Goal: Transaction & Acquisition: Purchase product/service

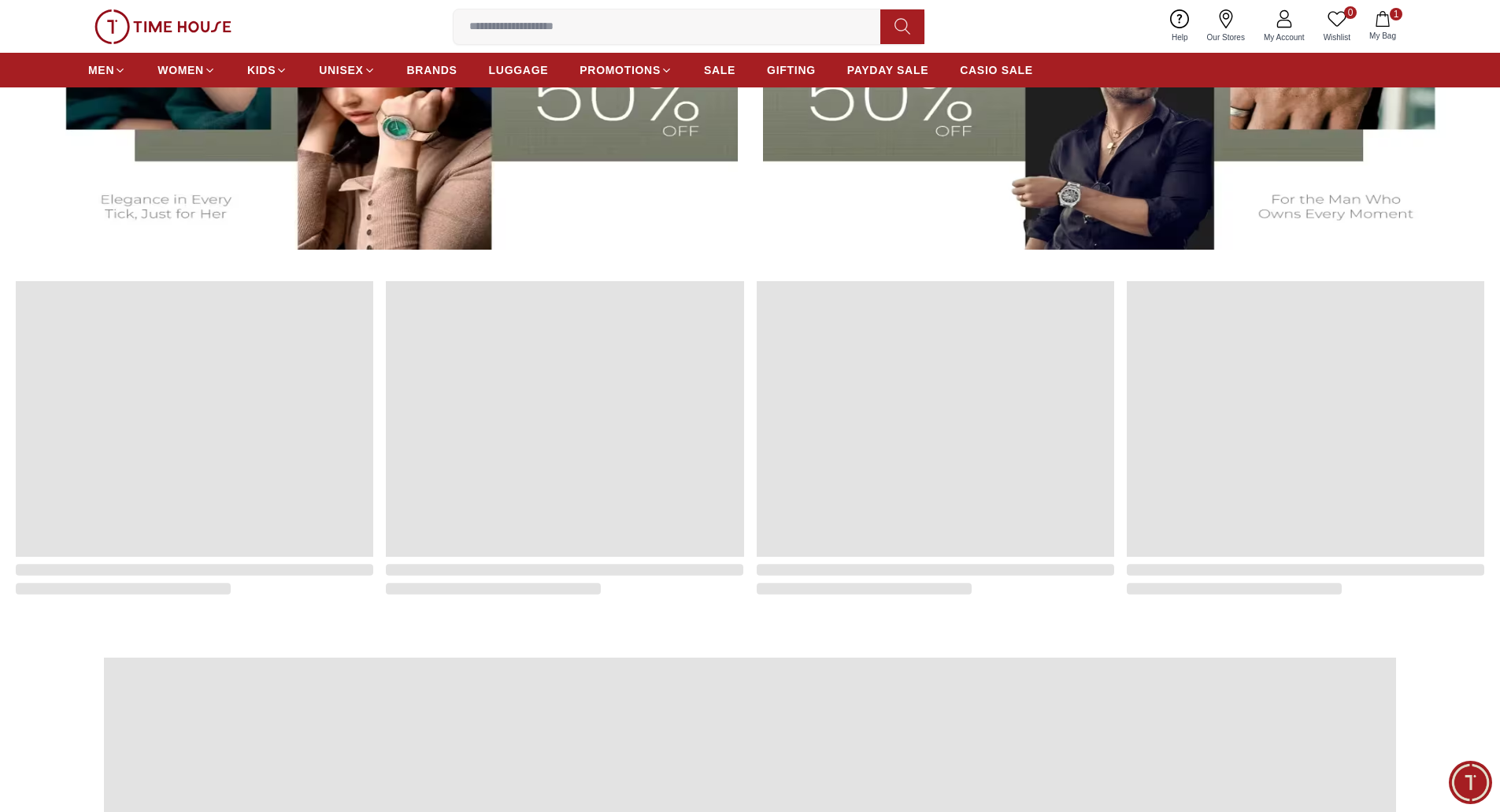
scroll to position [788, 0]
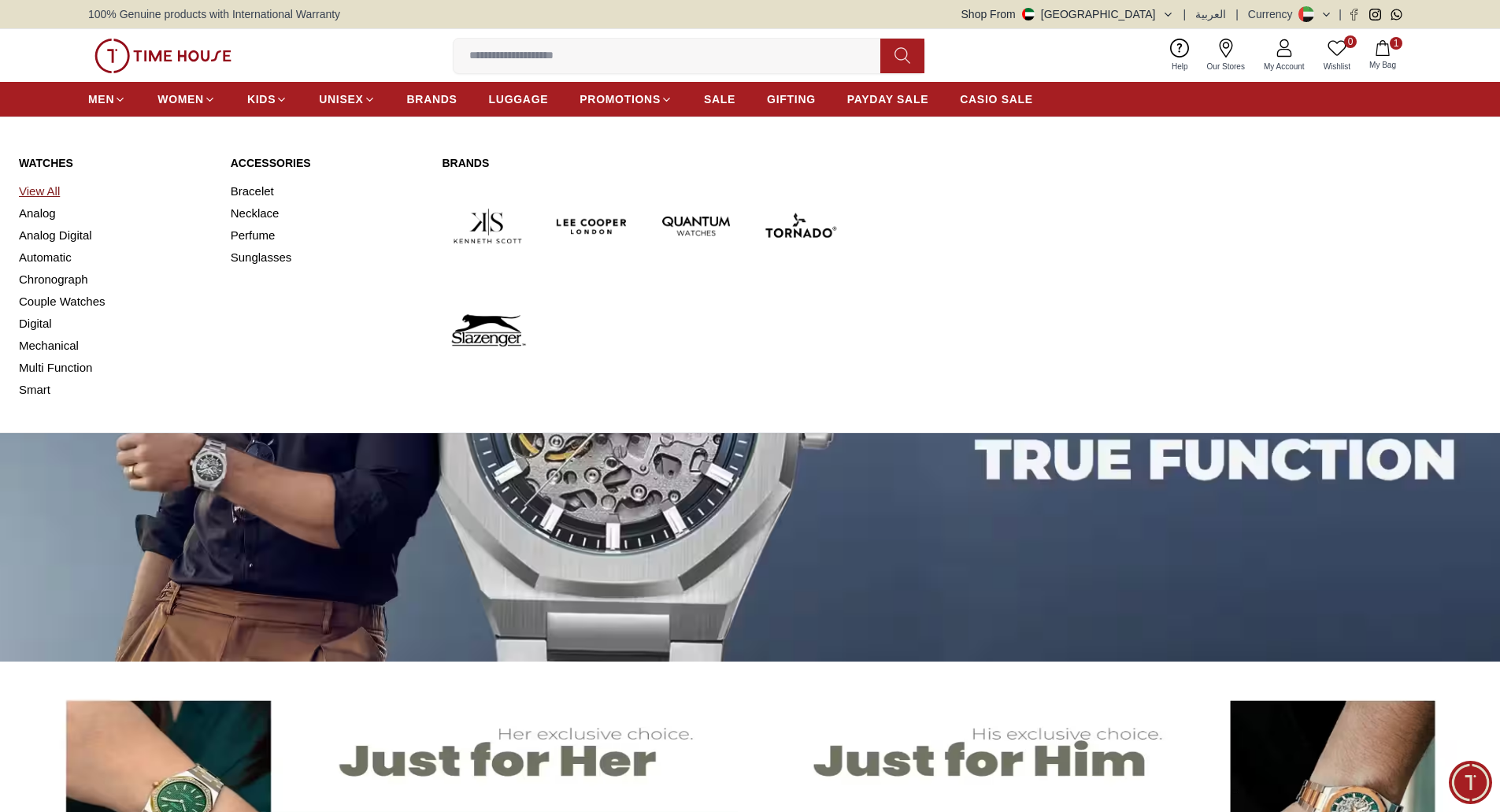
click at [47, 185] on link "View All" at bounding box center [115, 191] width 193 height 22
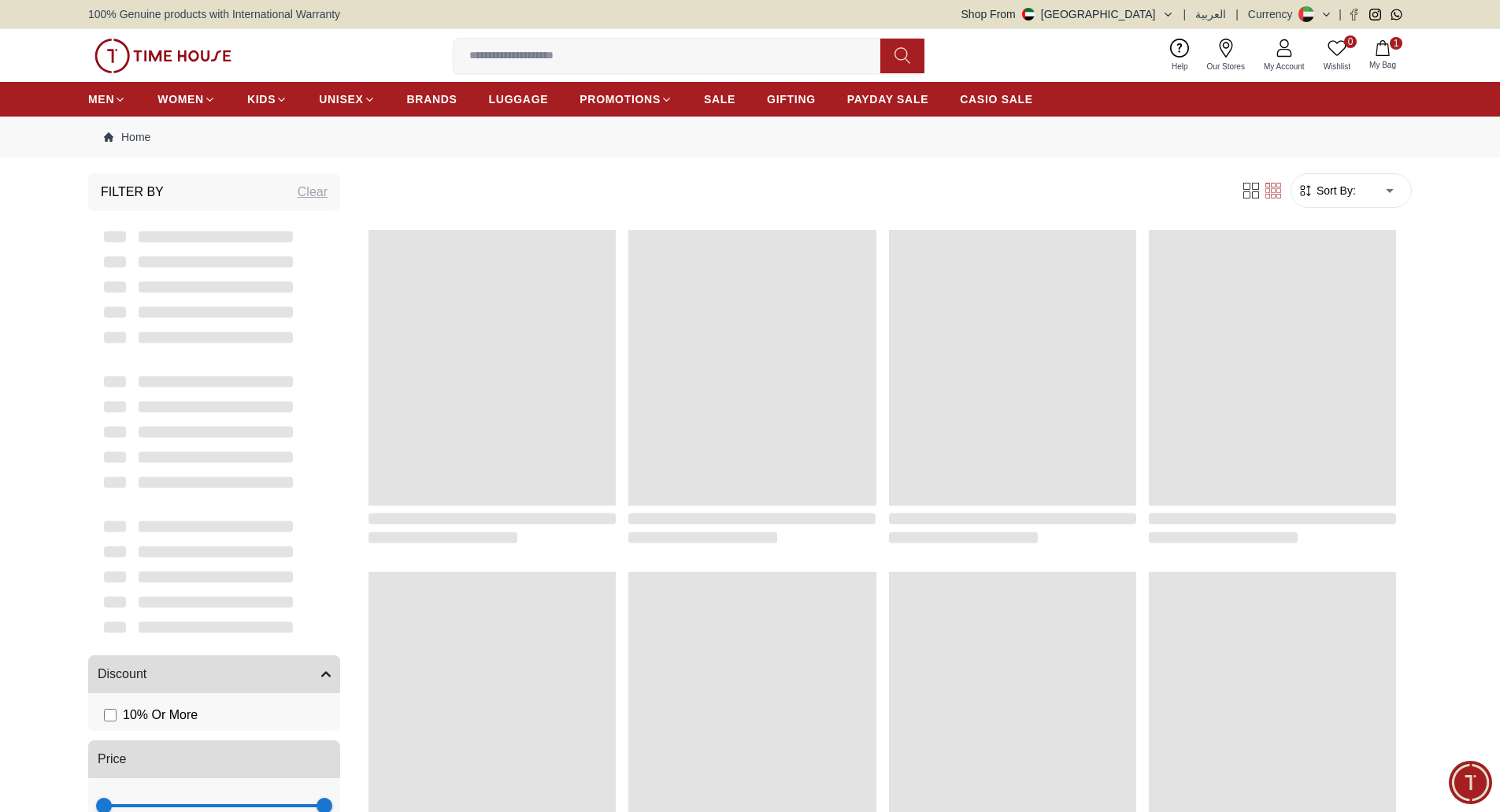
click at [135, 47] on img at bounding box center [163, 57] width 138 height 35
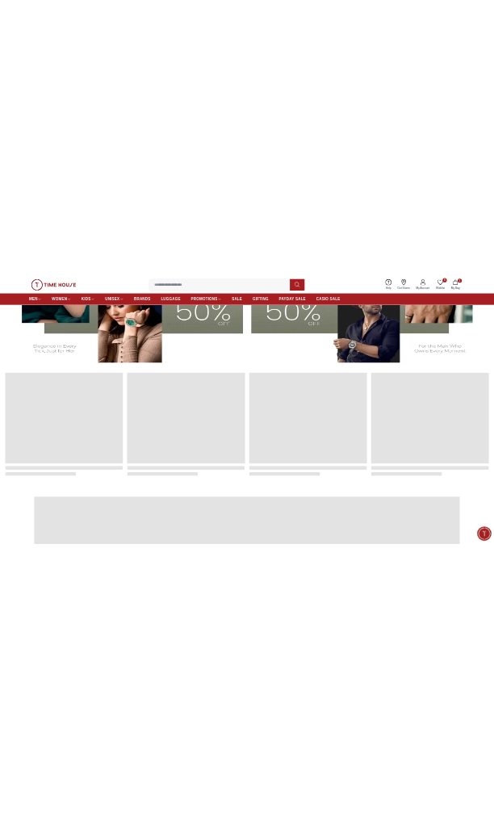
scroll to position [969, 0]
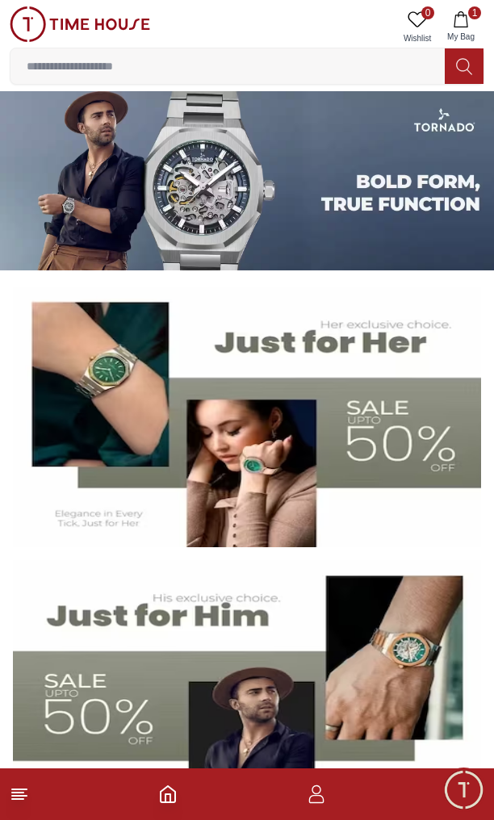
click at [15, 795] on icon at bounding box center [19, 794] width 19 height 19
click at [249, 444] on img at bounding box center [247, 417] width 468 height 260
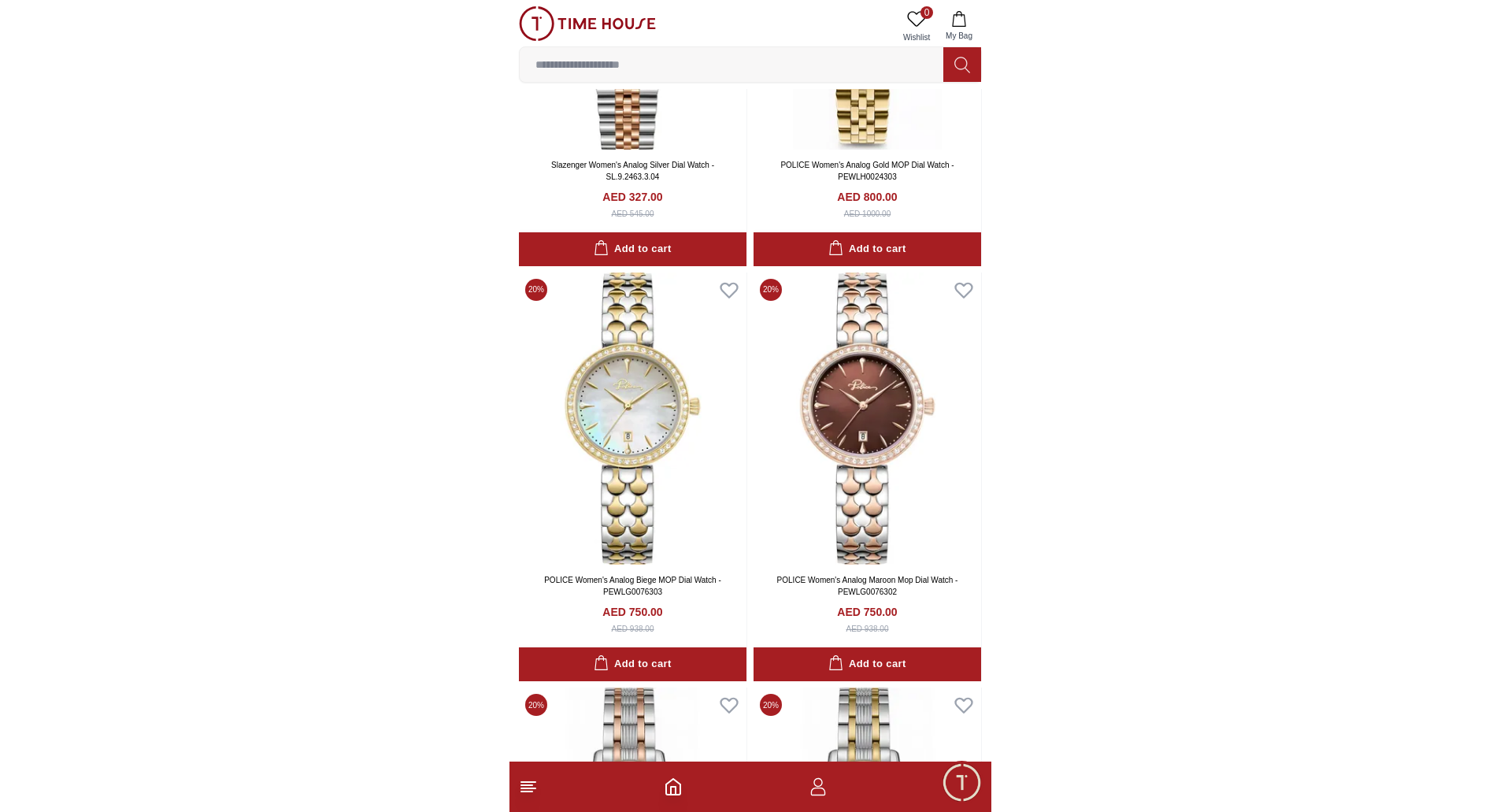
scroll to position [315, 0]
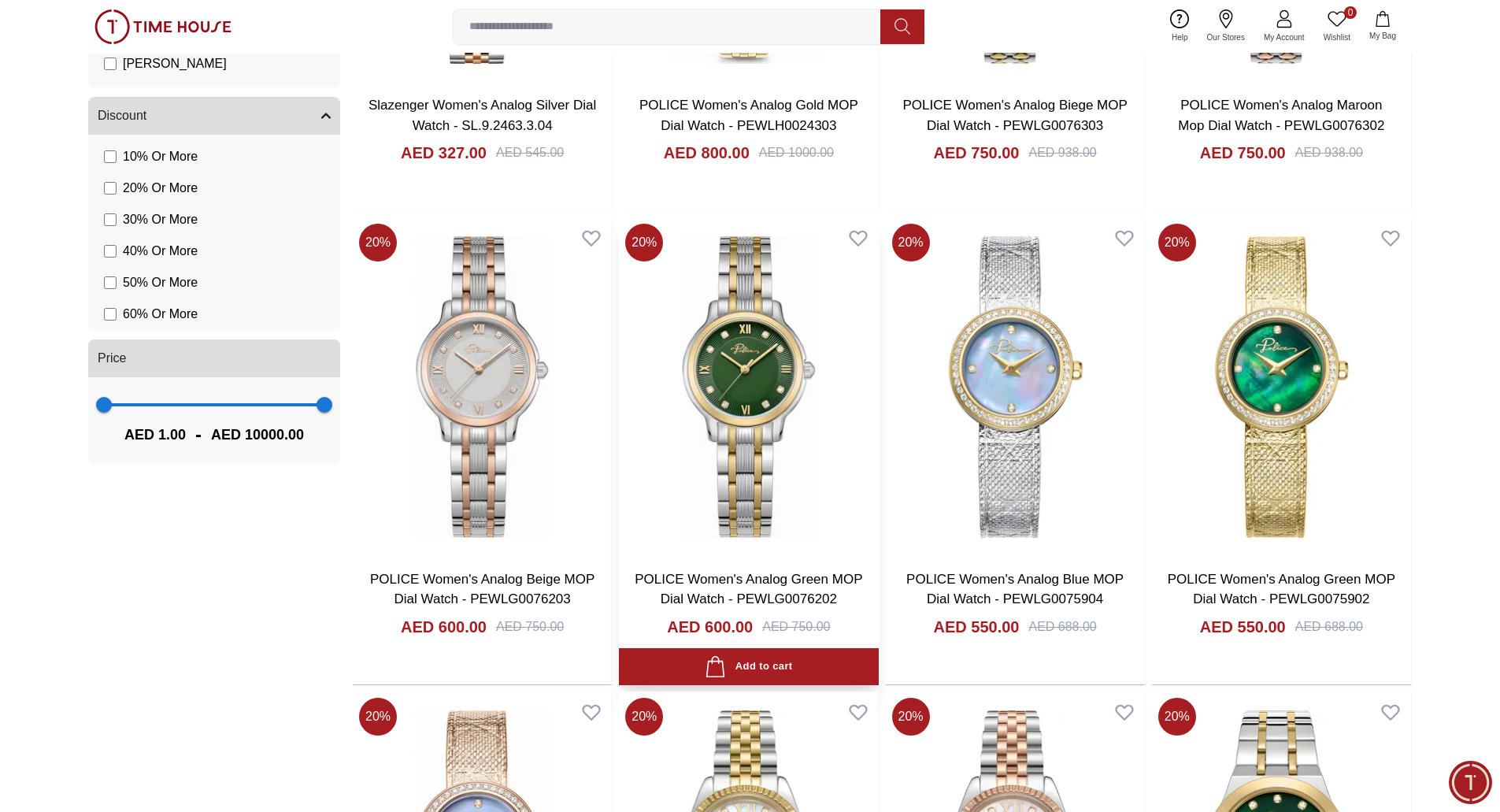
scroll to position [473, 0]
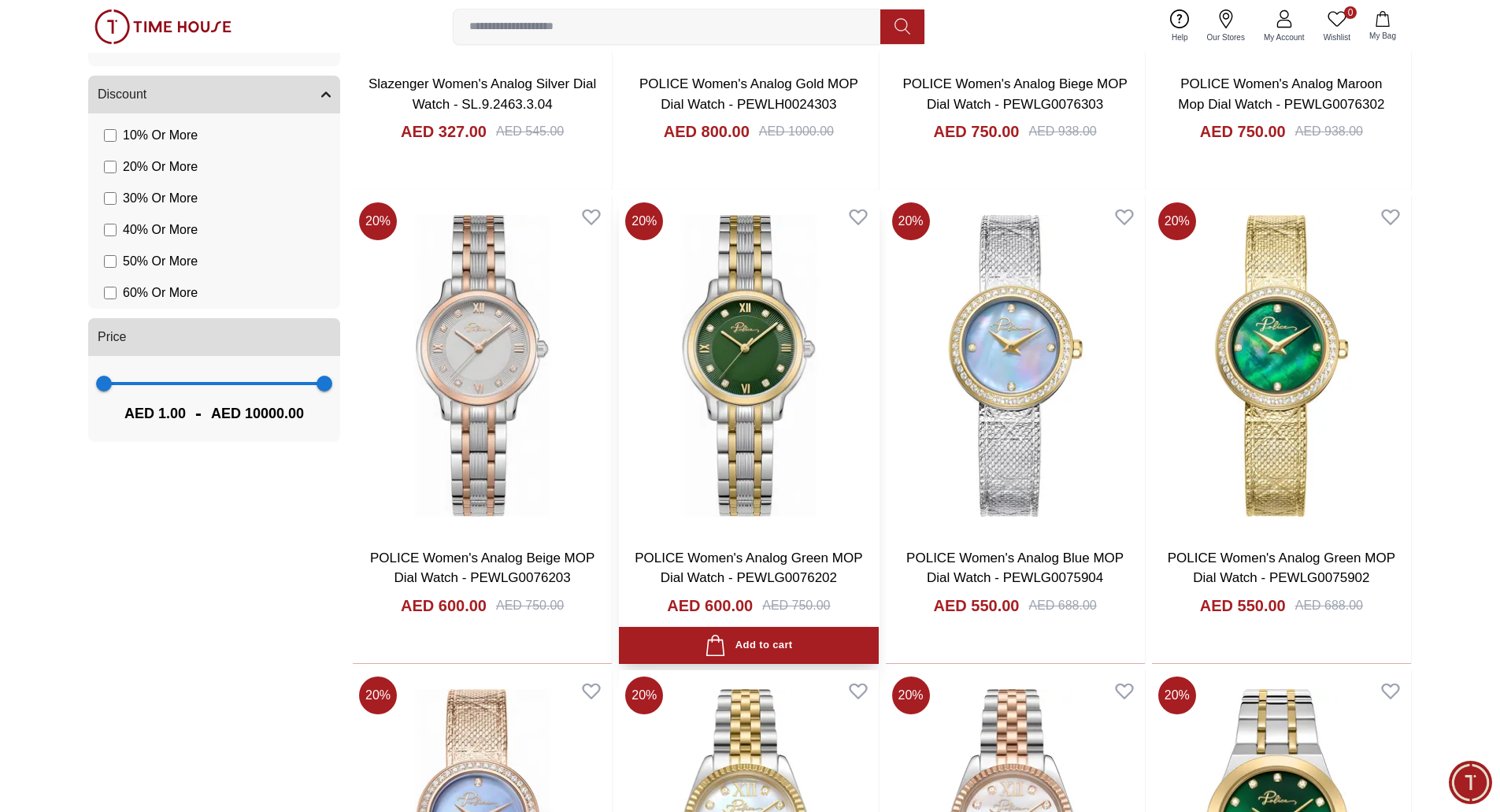
click at [481, 397] on img at bounding box center [749, 365] width 259 height 338
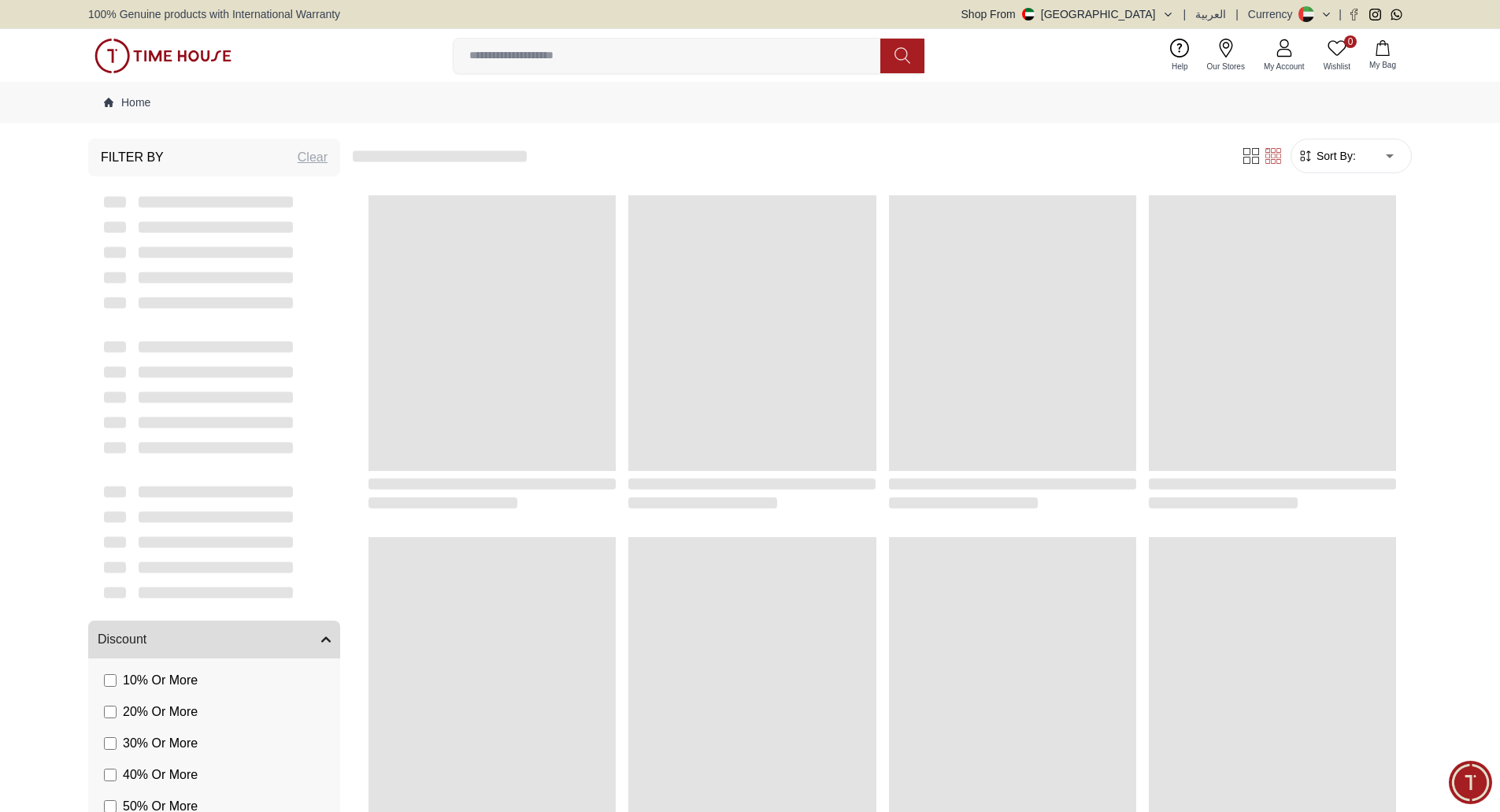
scroll to position [473, 0]
